Goal: Find specific page/section: Find specific page/section

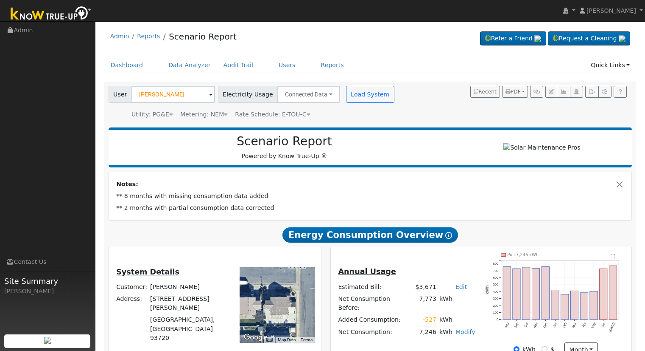
scroll to position [127, 0]
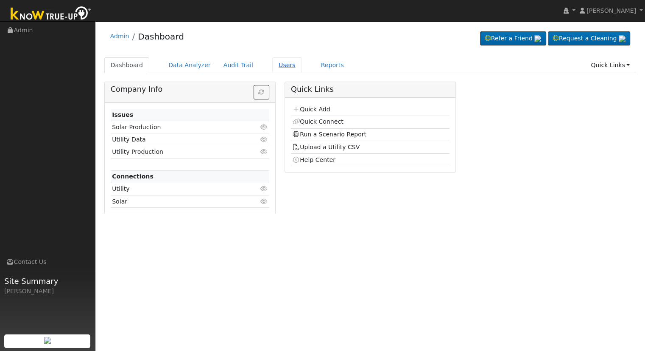
click at [274, 62] on link "Users" at bounding box center [287, 65] width 30 height 16
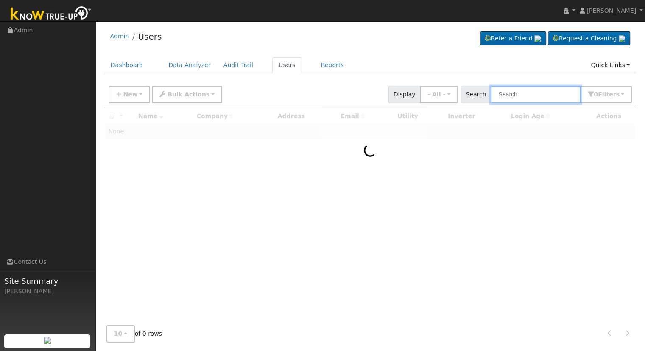
click at [526, 98] on input "text" at bounding box center [536, 94] width 90 height 17
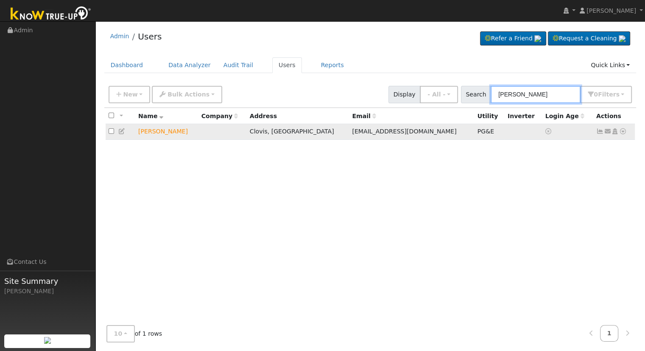
type input "[PERSON_NAME]"
click at [621, 131] on icon at bounding box center [624, 131] width 8 height 6
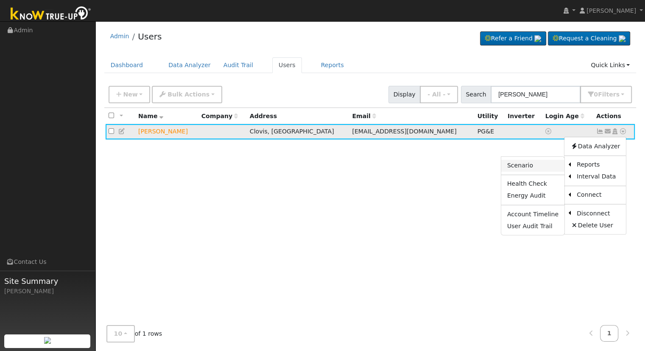
click at [547, 164] on link "Scenario" at bounding box center [533, 166] width 63 height 12
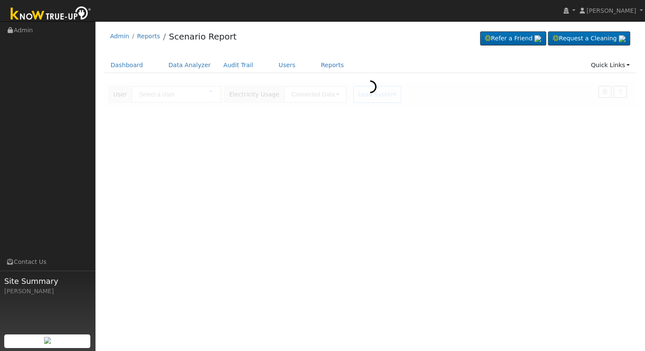
type input "Kenny Kimura"
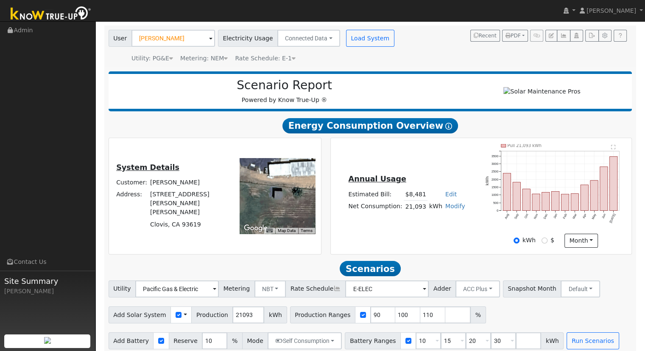
scroll to position [66, 0]
